Goal: Use online tool/utility: Utilize a website feature to perform a specific function

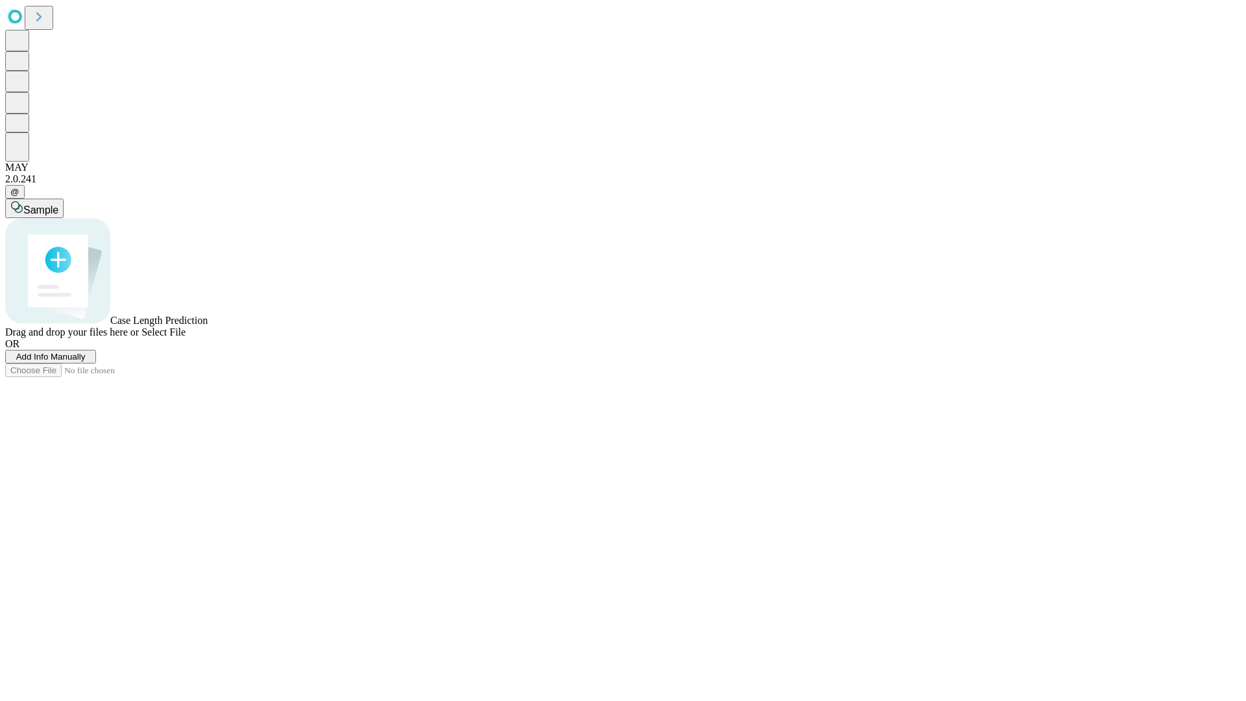
click at [86, 361] on span "Add Info Manually" at bounding box center [50, 357] width 69 height 10
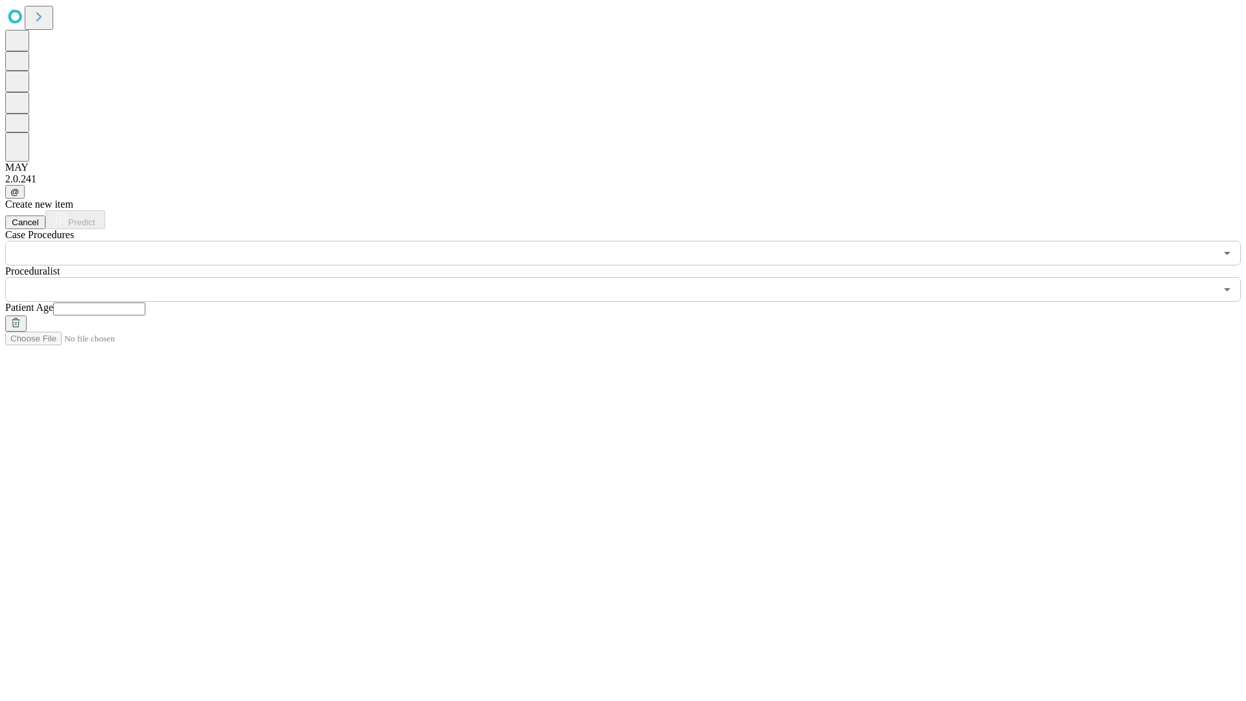
click at [145, 302] on input "text" at bounding box center [99, 308] width 92 height 13
type input "**"
click at [632, 277] on input "text" at bounding box center [610, 289] width 1210 height 25
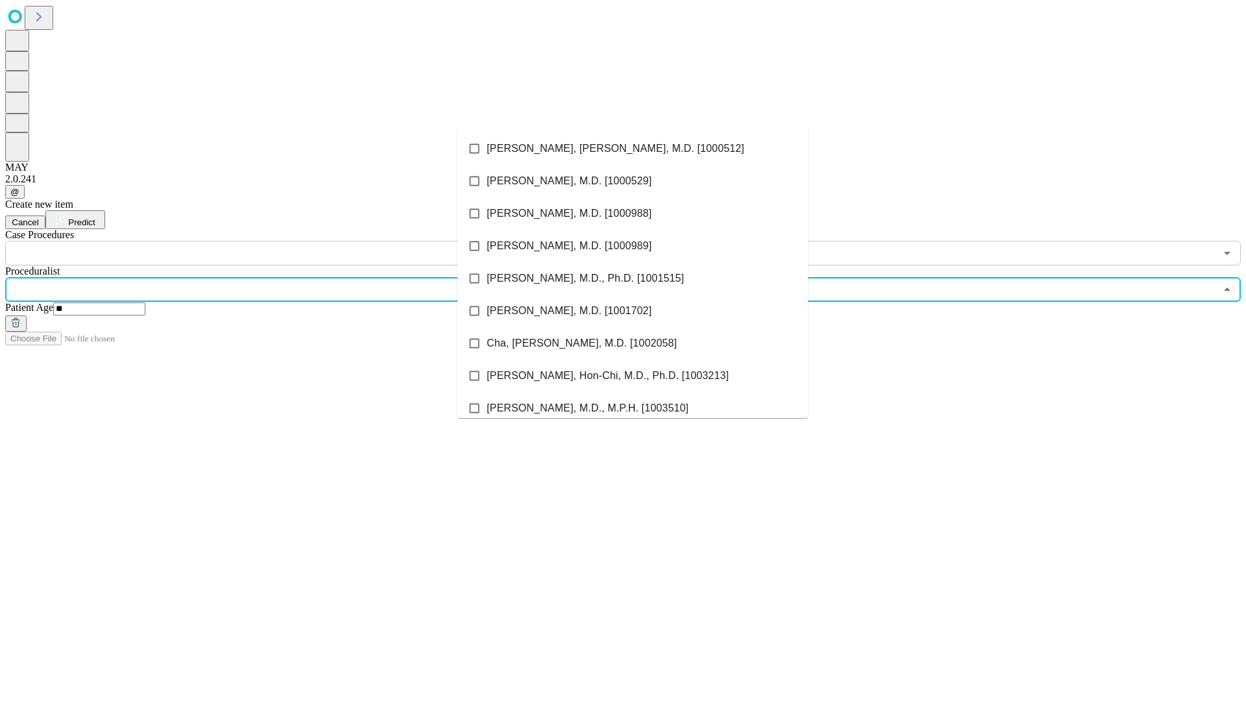
click at [633, 149] on li "[PERSON_NAME], [PERSON_NAME], M.D. [1000512]" at bounding box center [632, 148] width 350 height 32
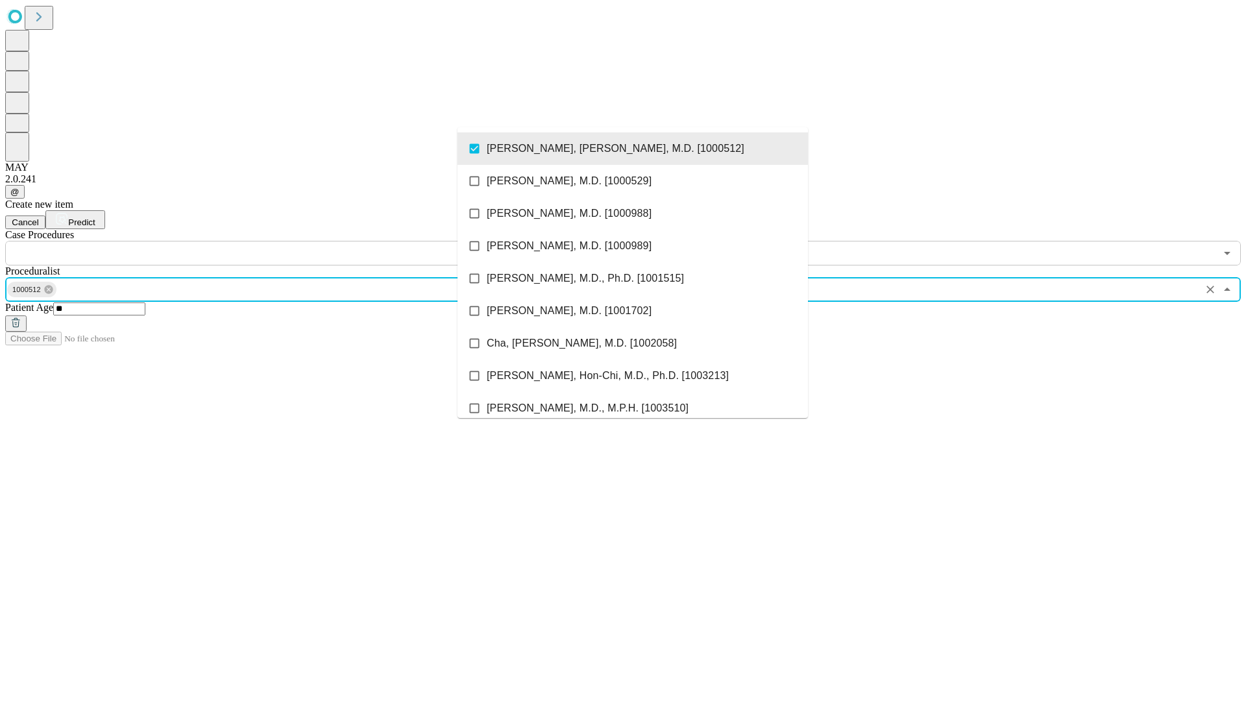
click at [273, 241] on input "text" at bounding box center [610, 253] width 1210 height 25
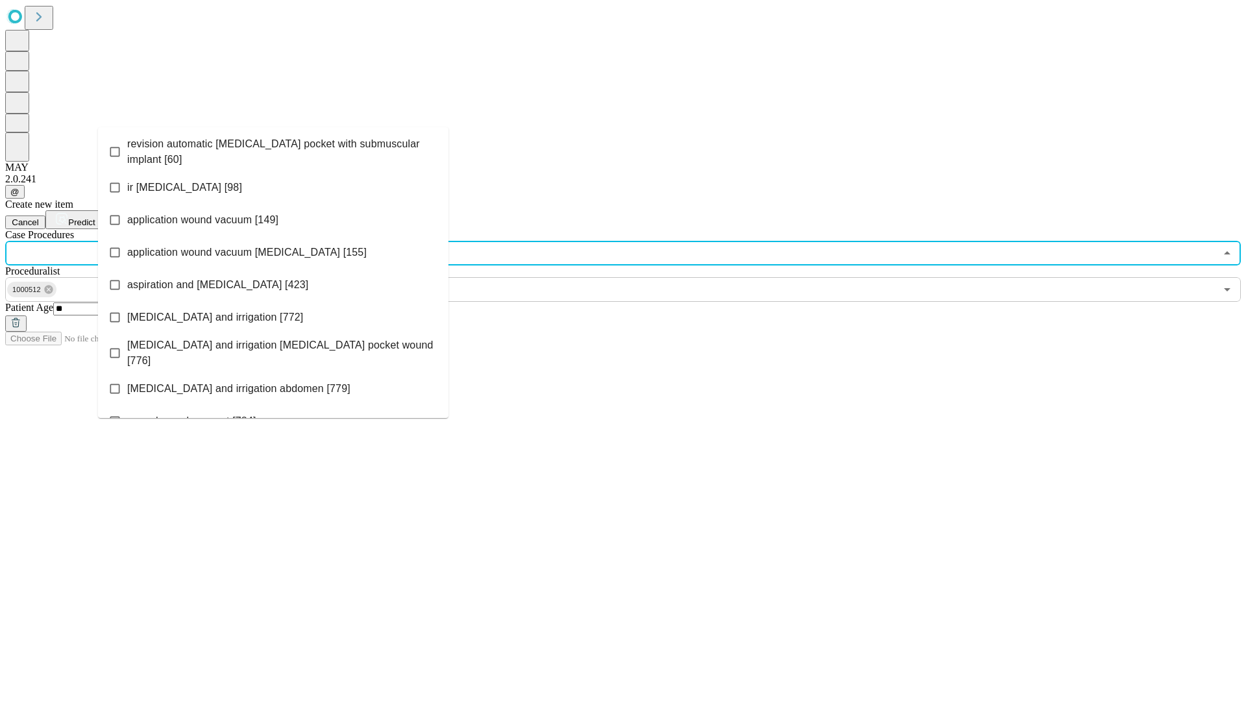
click at [273, 149] on span "revision automatic [MEDICAL_DATA] pocket with submuscular implant [60]" at bounding box center [282, 151] width 311 height 31
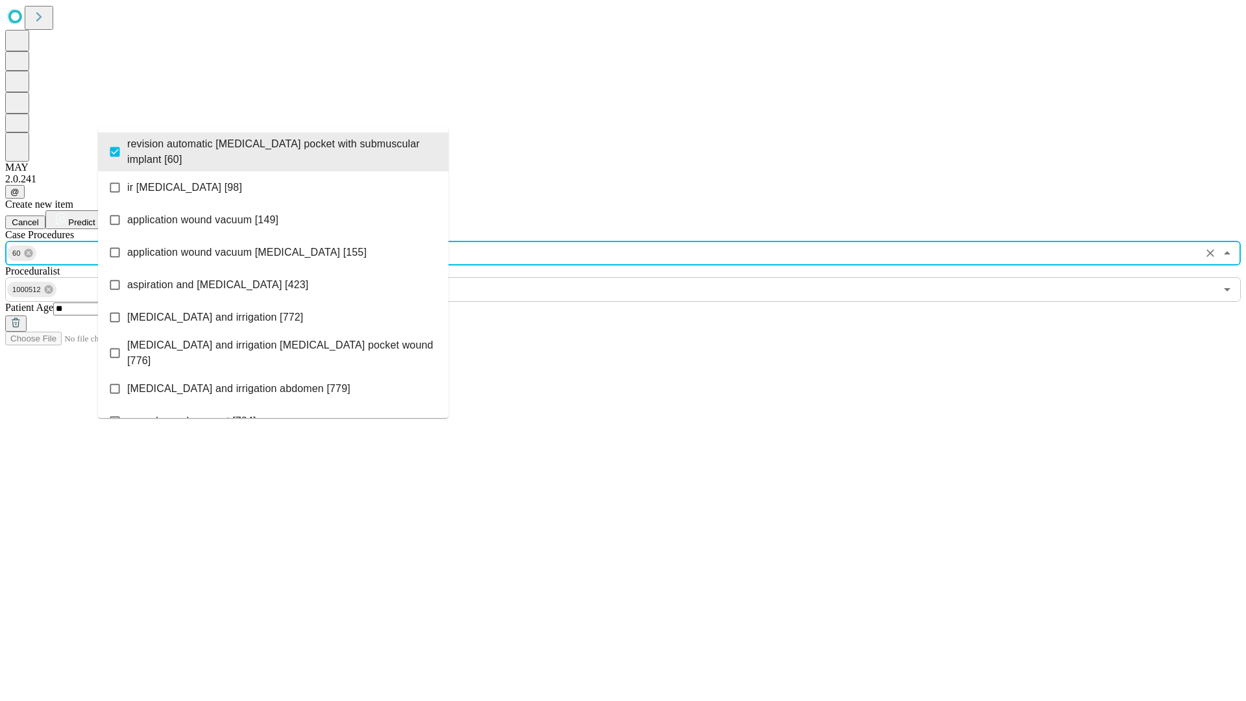
click at [95, 217] on span "Predict" at bounding box center [81, 222] width 27 height 10
